Goal: Task Accomplishment & Management: Manage account settings

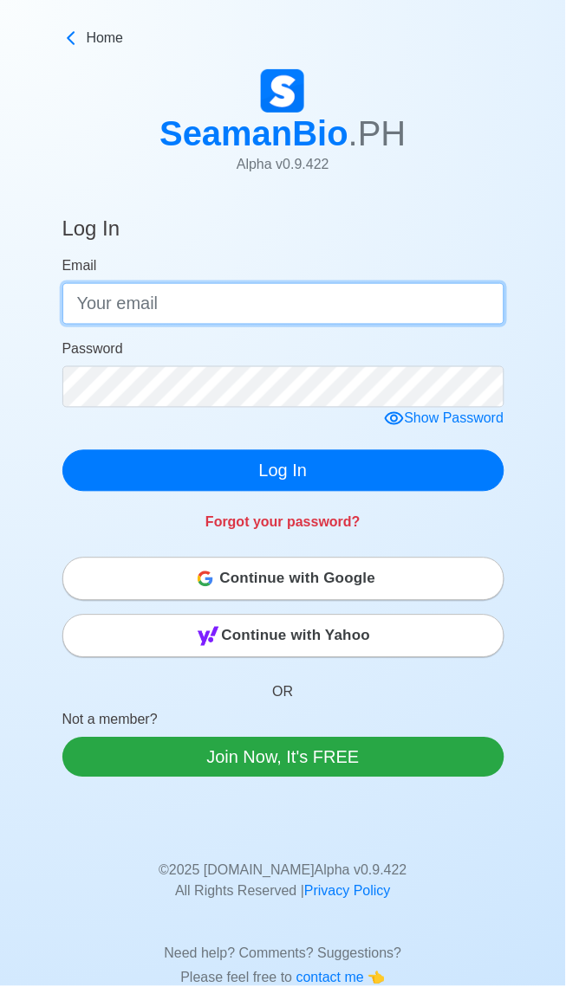
click at [166, 310] on input "Email" at bounding box center [283, 304] width 442 height 42
type input "[EMAIL_ADDRESS][DOMAIN_NAME]"
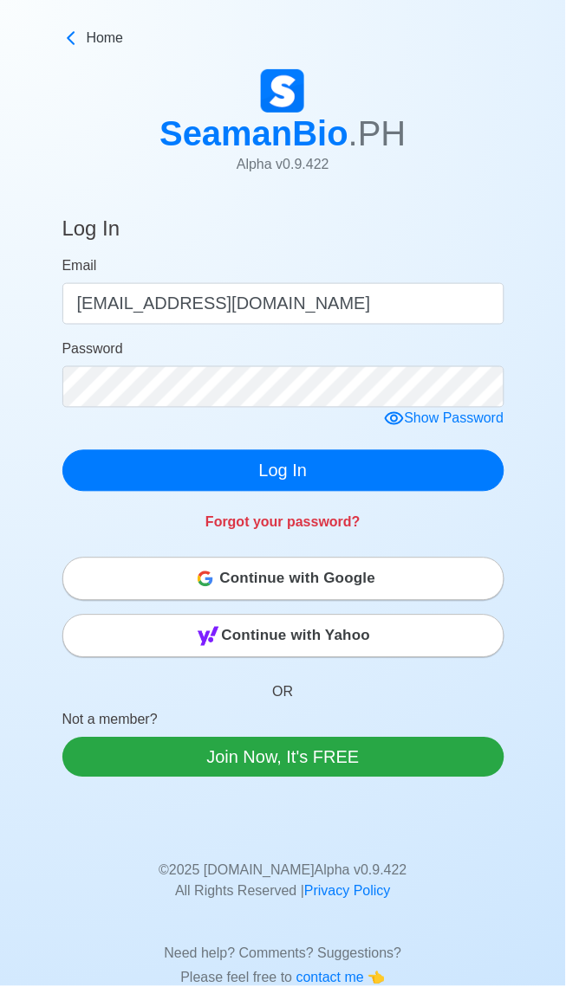
click at [394, 421] on icon at bounding box center [394, 418] width 19 height 13
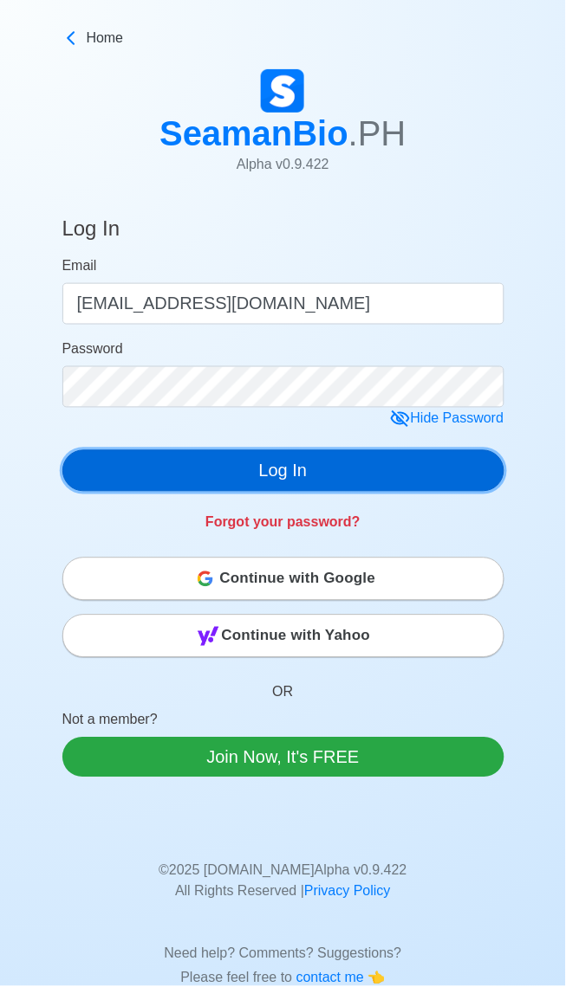
click at [126, 470] on button "Log In" at bounding box center [283, 471] width 442 height 42
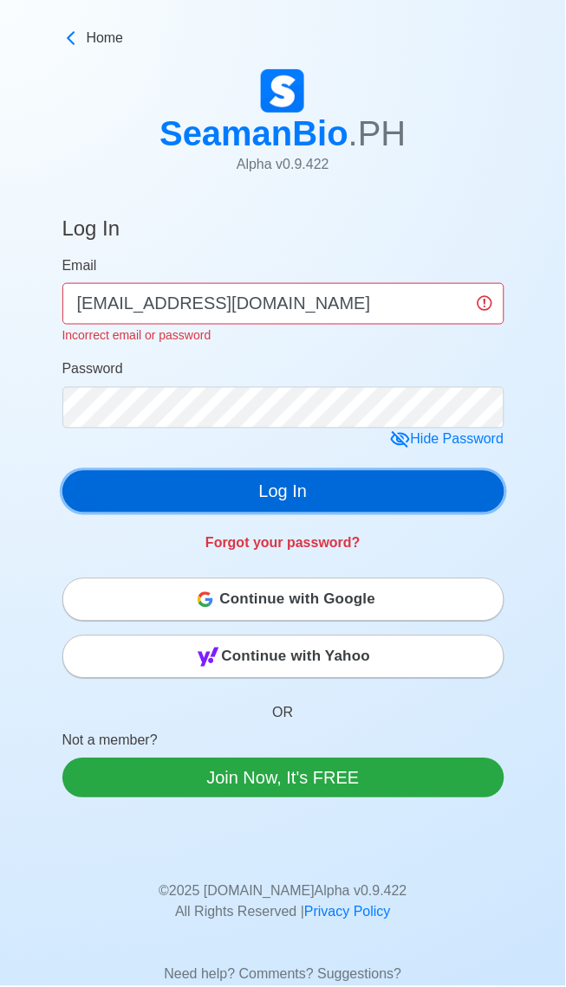
click at [190, 483] on button "Log In" at bounding box center [283, 492] width 442 height 42
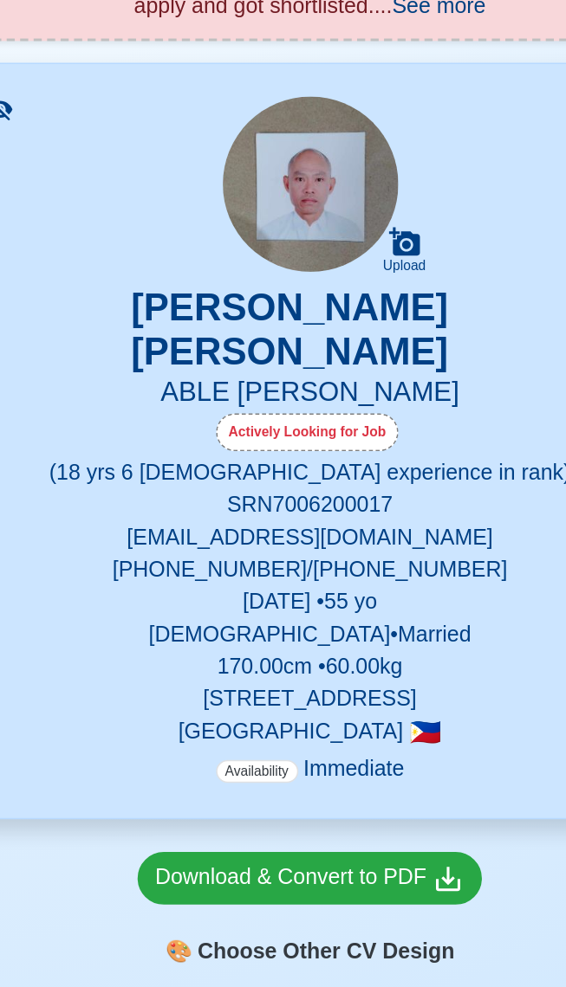
click at [346, 620] on p "[DEMOGRAPHIC_DATA] • Married" at bounding box center [283, 630] width 398 height 21
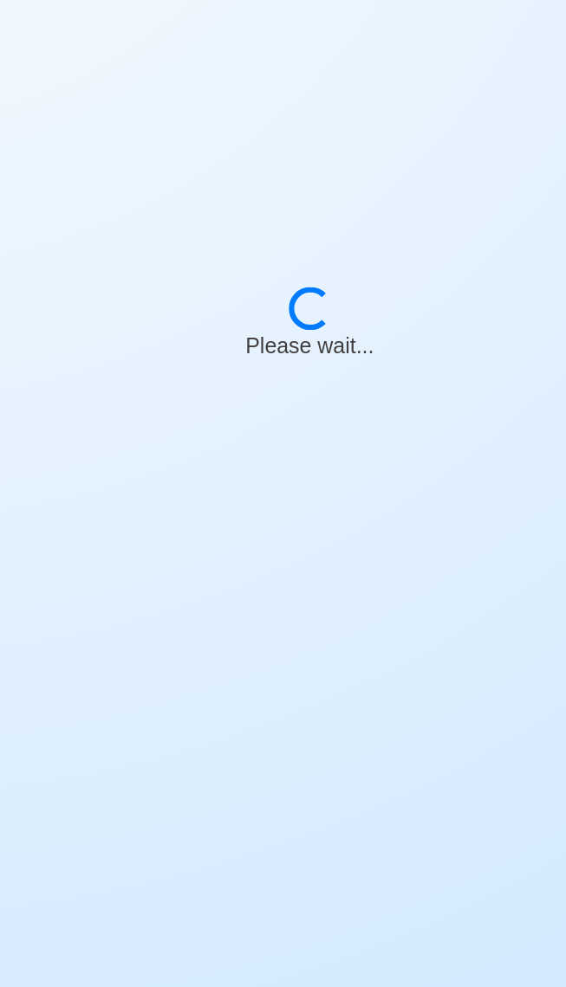
select select "Actively Looking for Job"
select select "Not Visible for Hiring"
select select "Married"
select select "[DEMOGRAPHIC_DATA]"
select select "PH"
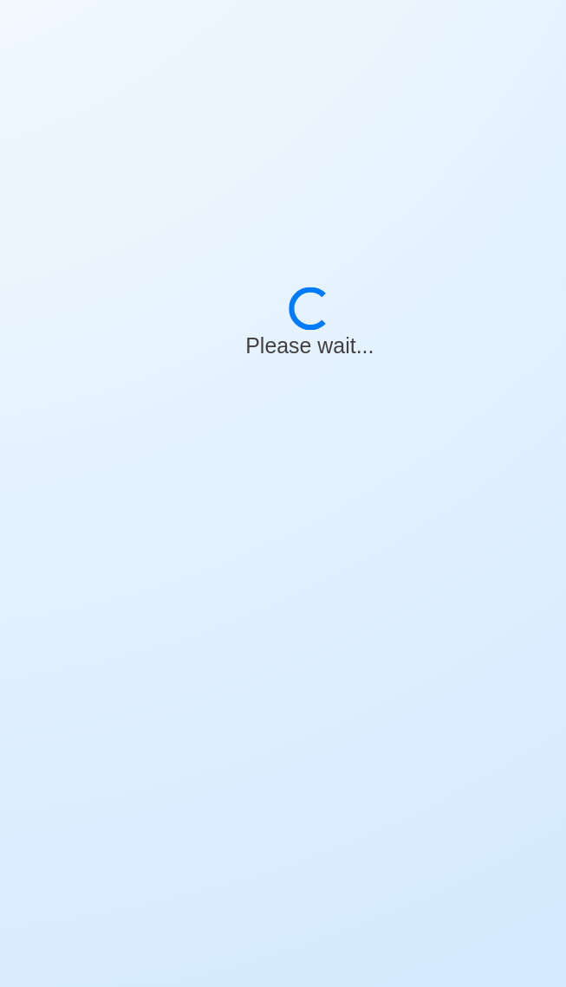
select select "18"
select select "6"
select select "4102416000000"
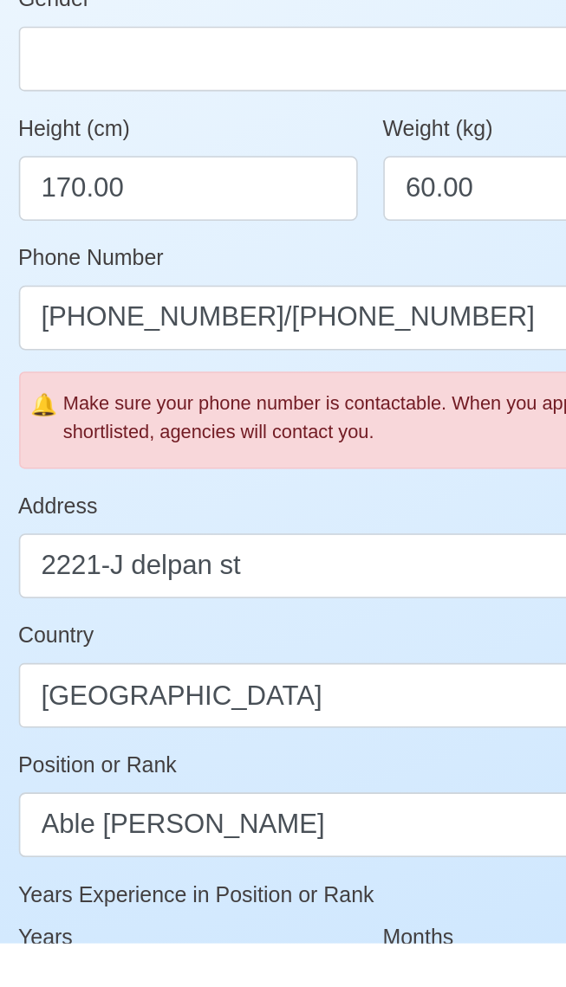
scroll to position [92, 0]
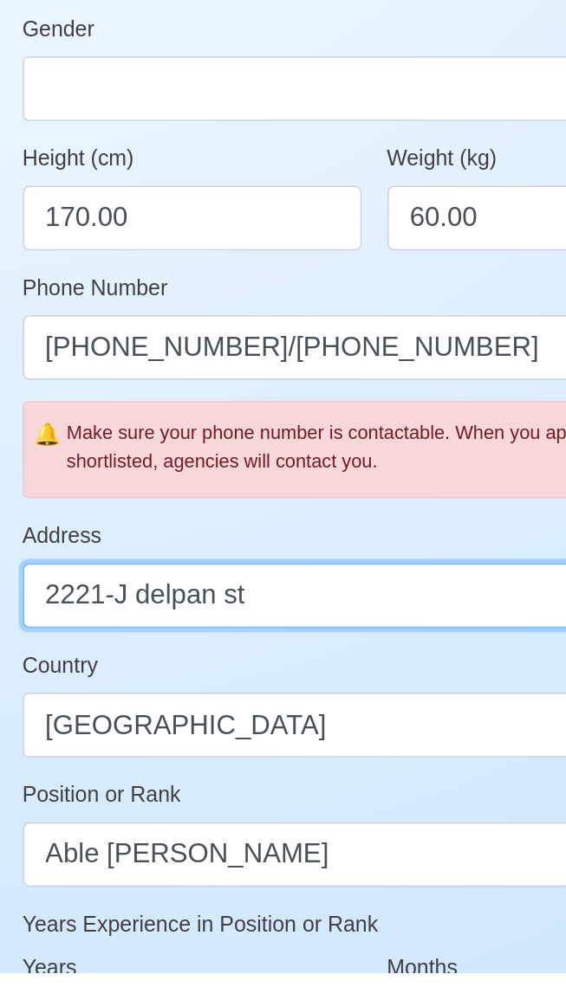
click at [317, 739] on input "2221-J delpan st" at bounding box center [283, 745] width 442 height 42
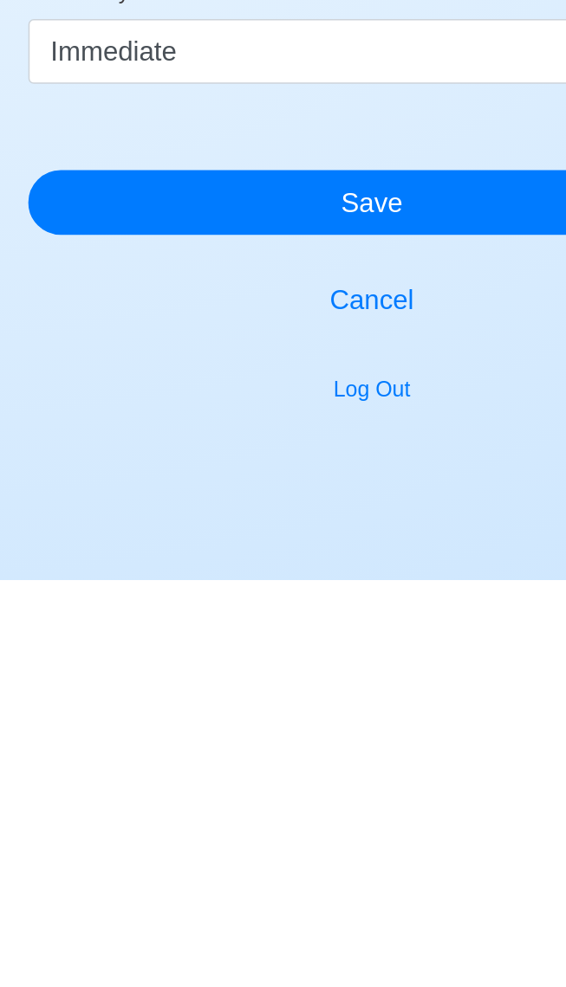
scroll to position [632, 0]
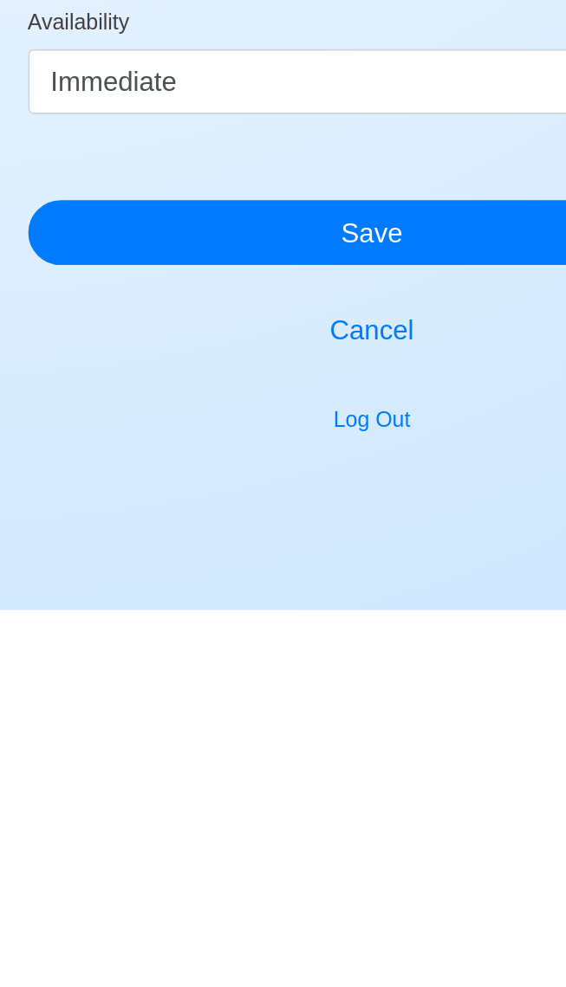
type input "[STREET_ADDRESS] [GEOGRAPHIC_DATA][PERSON_NAME]"
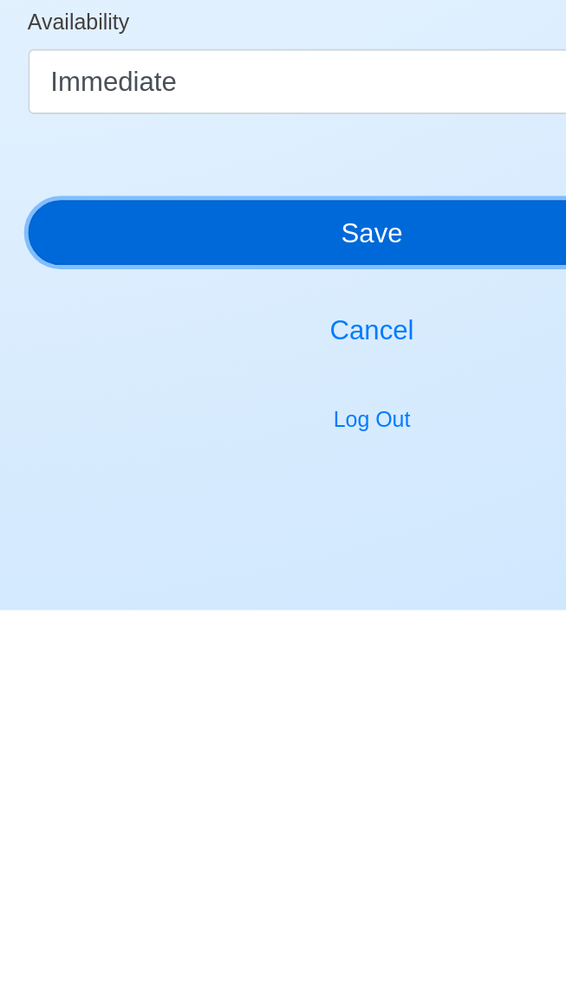
click at [207, 739] on button "Save" at bounding box center [283, 745] width 442 height 42
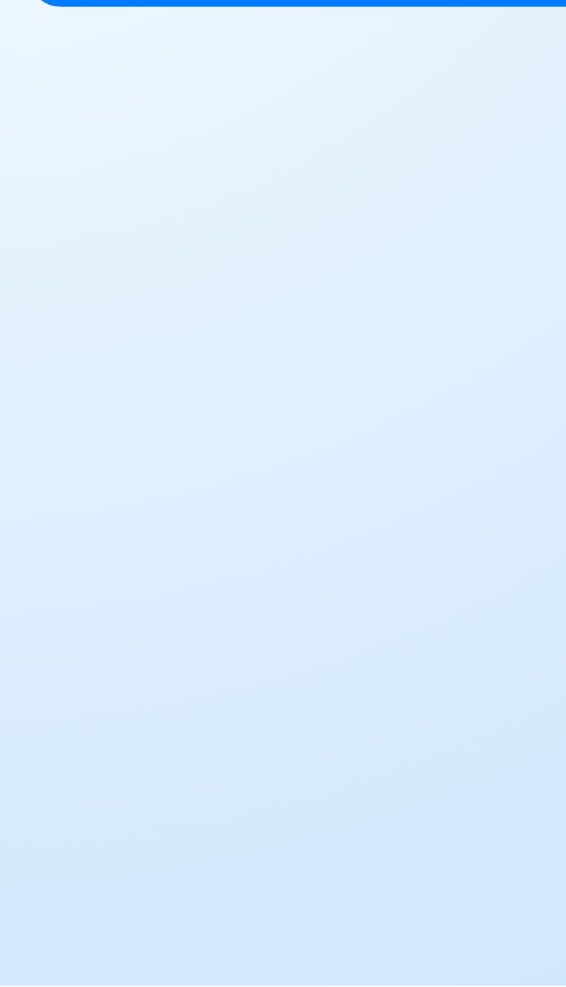
scroll to position [42, 0]
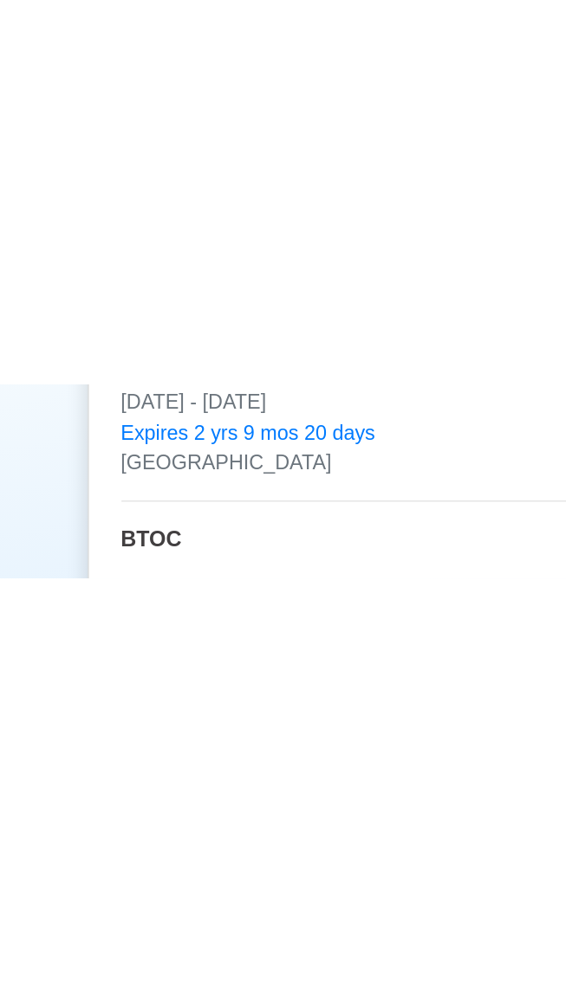
scroll to position [2639, 0]
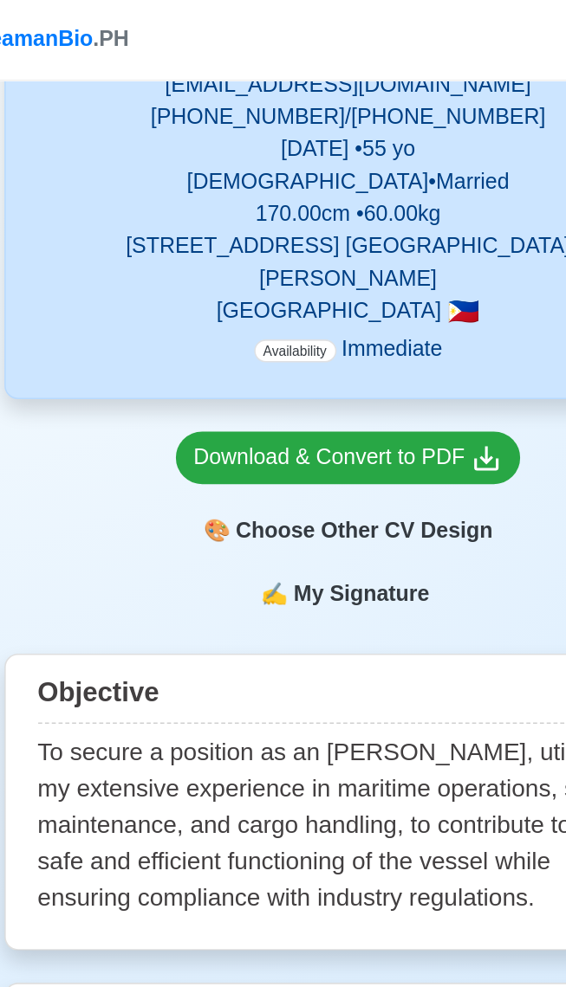
scroll to position [514, 0]
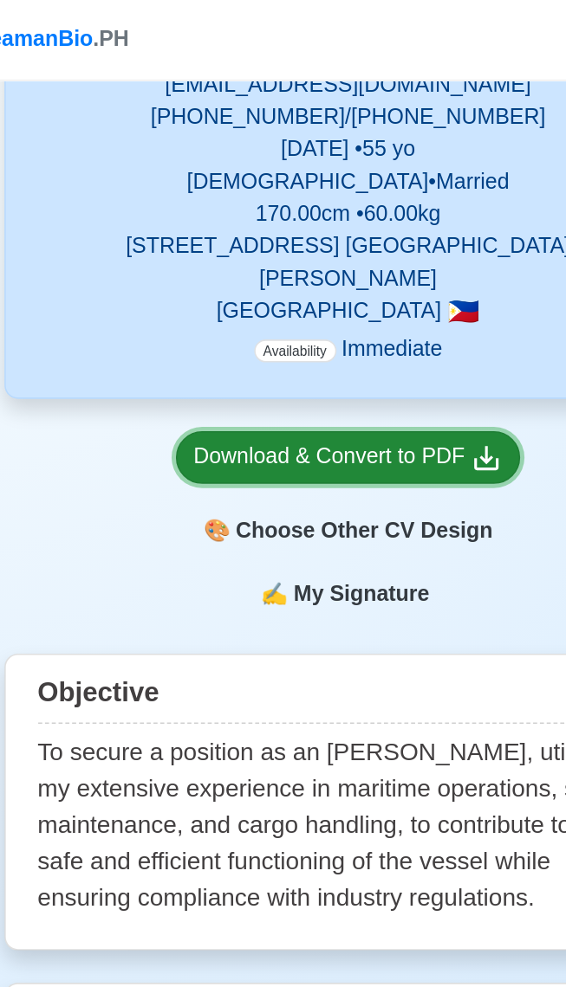
click at [236, 283] on div "Download & Convert to PDF" at bounding box center [283, 294] width 198 height 22
